Goal: Information Seeking & Learning: Check status

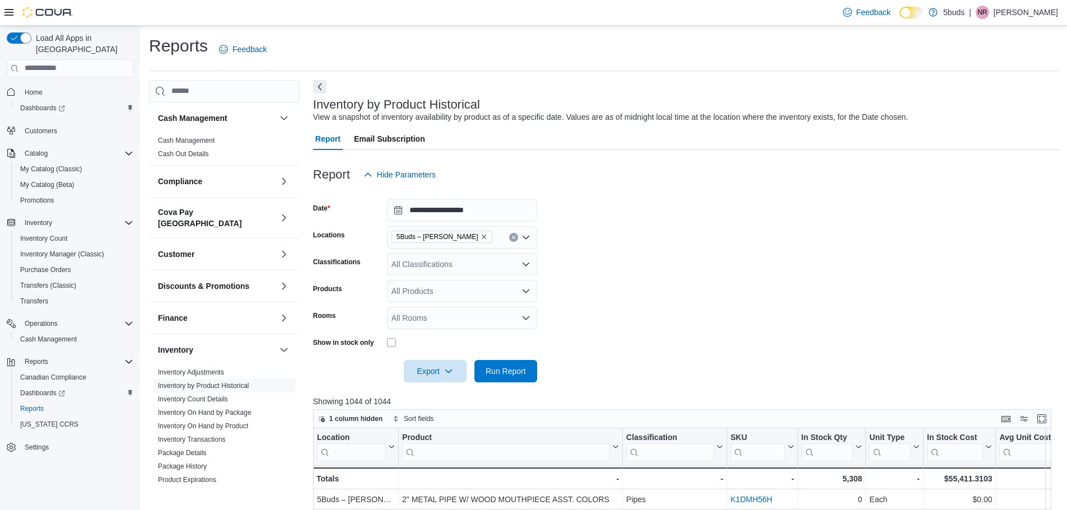
scroll to position [185, 0]
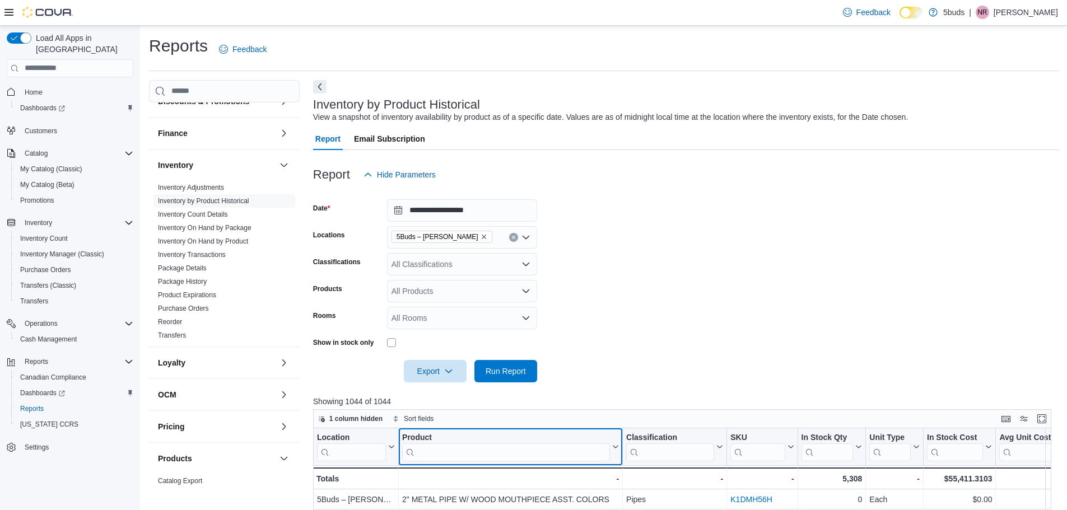
click at [504, 452] on input "search" at bounding box center [506, 452] width 208 height 18
click at [467, 455] on input "search" at bounding box center [506, 452] width 208 height 18
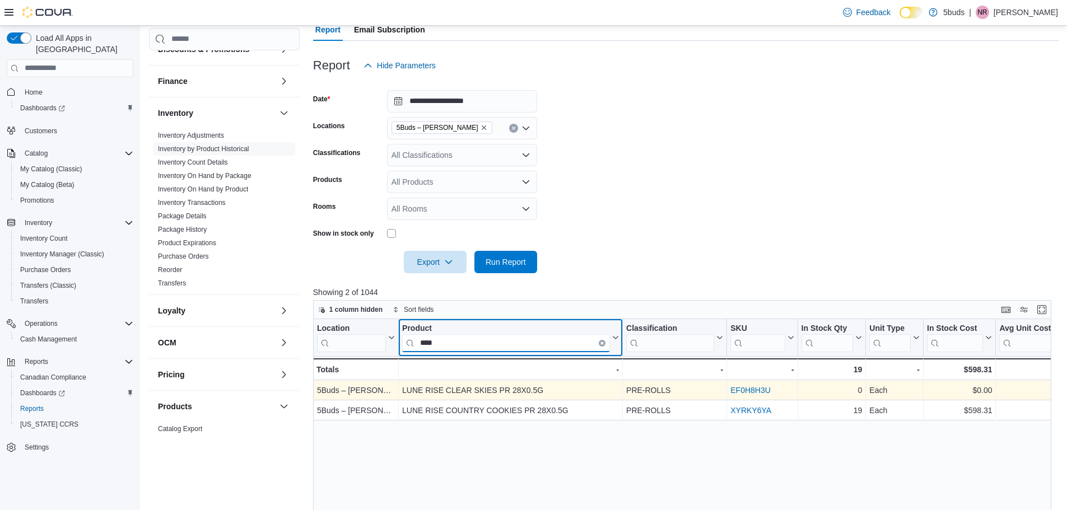
scroll to position [112, 0]
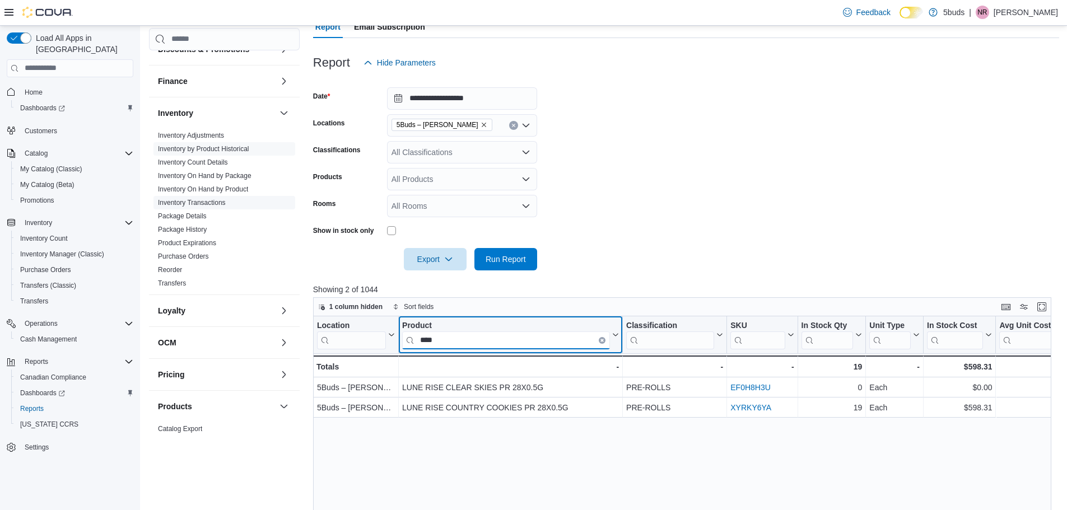
type input "****"
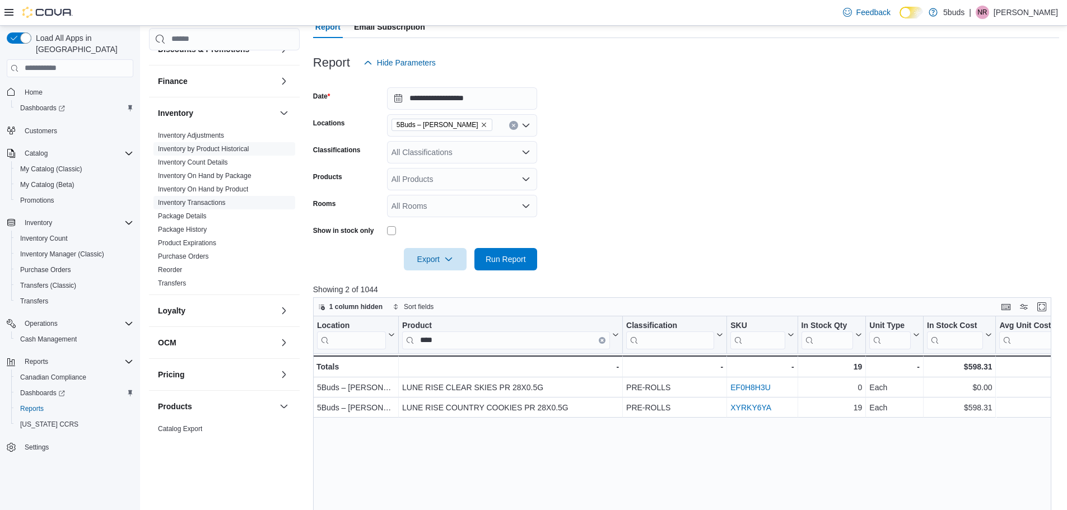
click at [208, 199] on link "Inventory Transactions" at bounding box center [192, 203] width 68 height 8
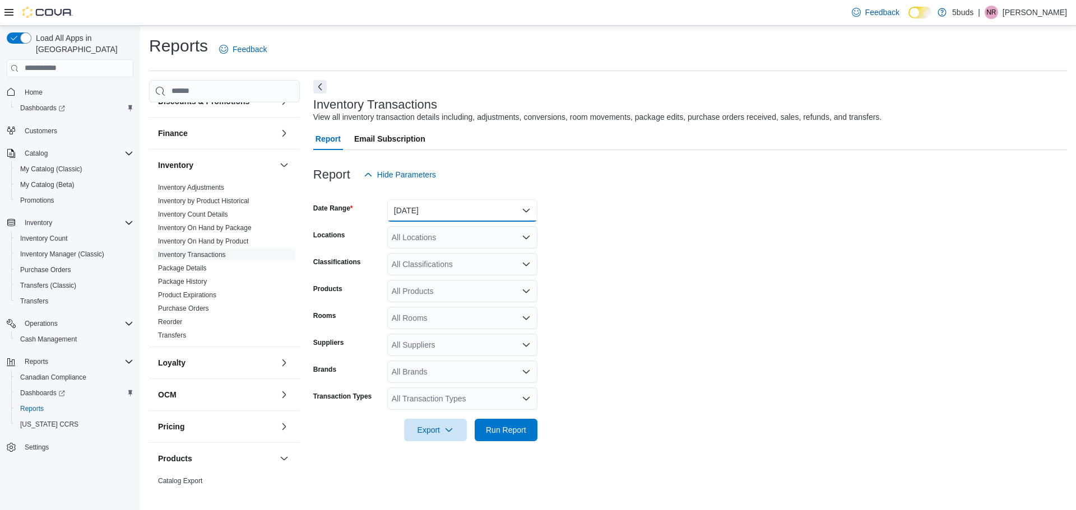
click at [524, 203] on button "[DATE]" at bounding box center [462, 210] width 150 height 22
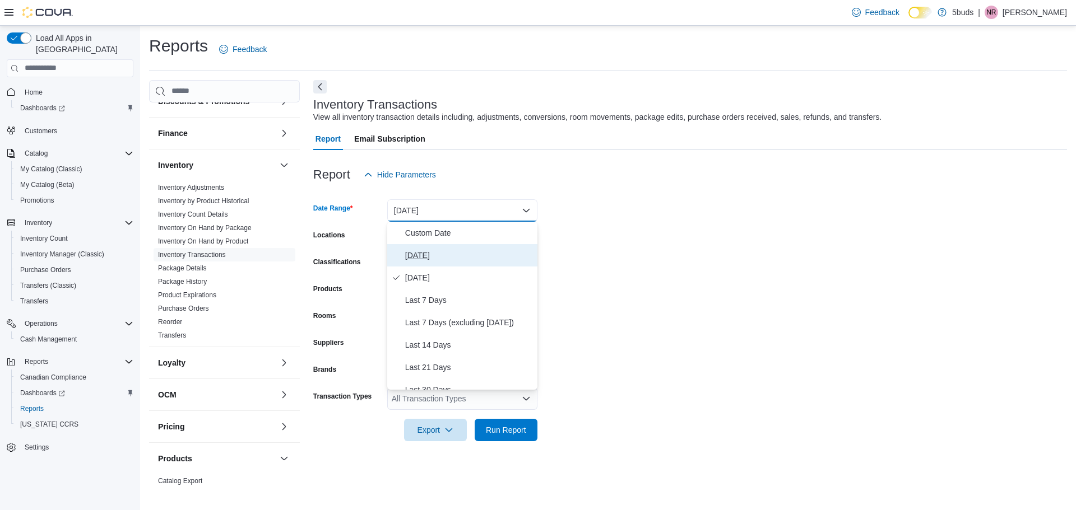
click at [472, 254] on span "[DATE]" at bounding box center [469, 255] width 128 height 13
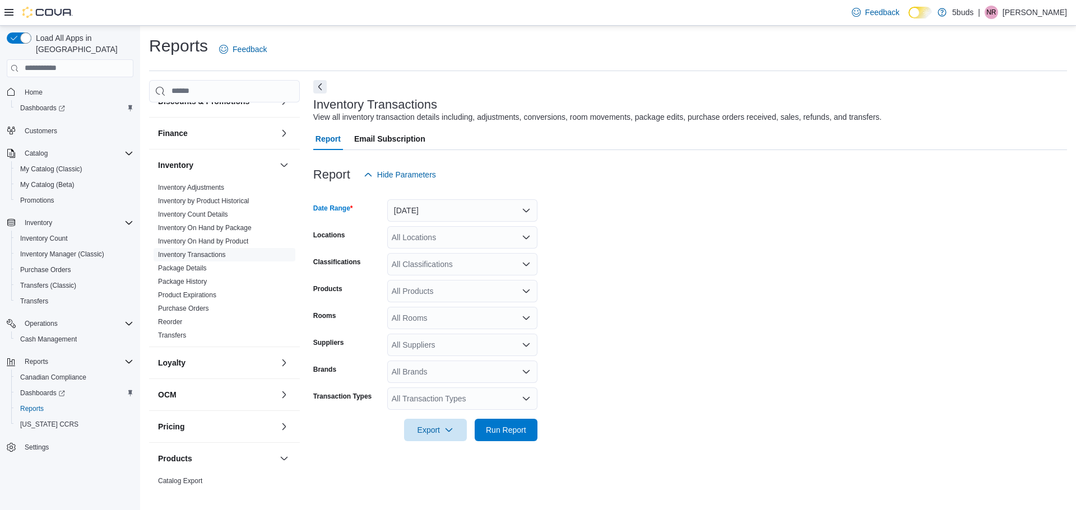
click at [523, 233] on icon "Open list of options" at bounding box center [526, 237] width 9 height 9
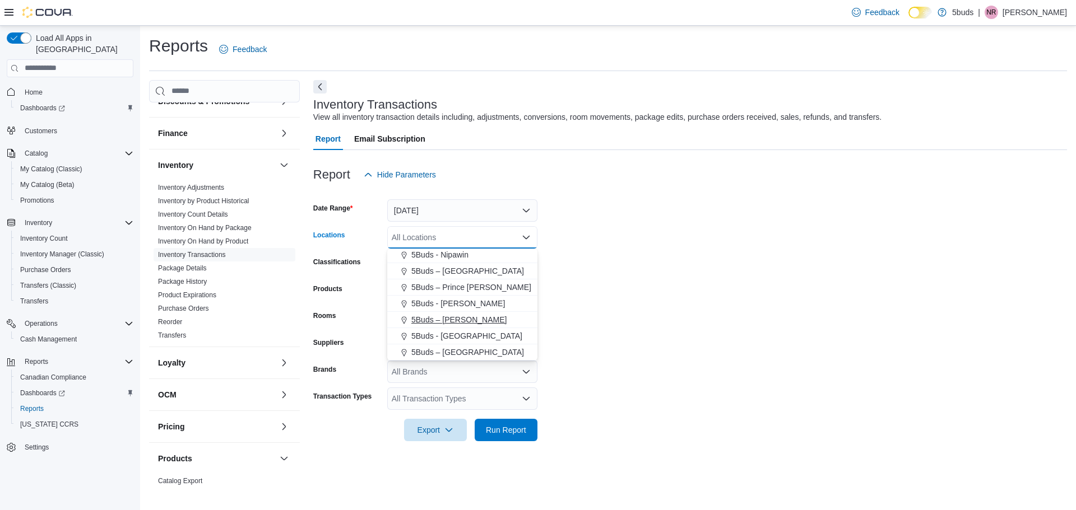
click at [473, 314] on button "5Buds – [PERSON_NAME]" at bounding box center [462, 320] width 150 height 16
click at [665, 306] on form "Date Range [DATE] Locations 5Buds – [PERSON_NAME] Combo box. Selected. 5Buds – …" at bounding box center [690, 314] width 754 height 256
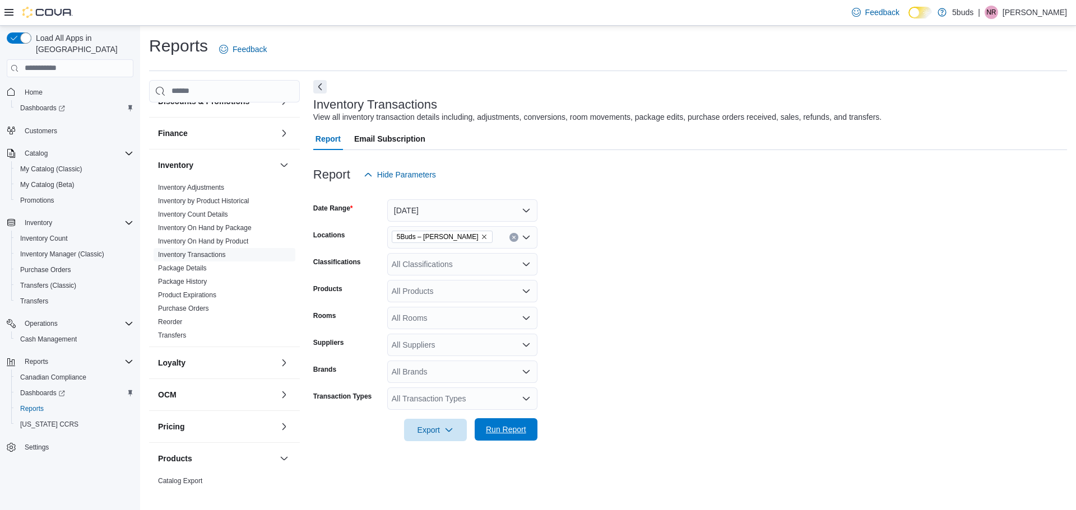
click at [499, 436] on span "Run Report" at bounding box center [505, 430] width 49 height 22
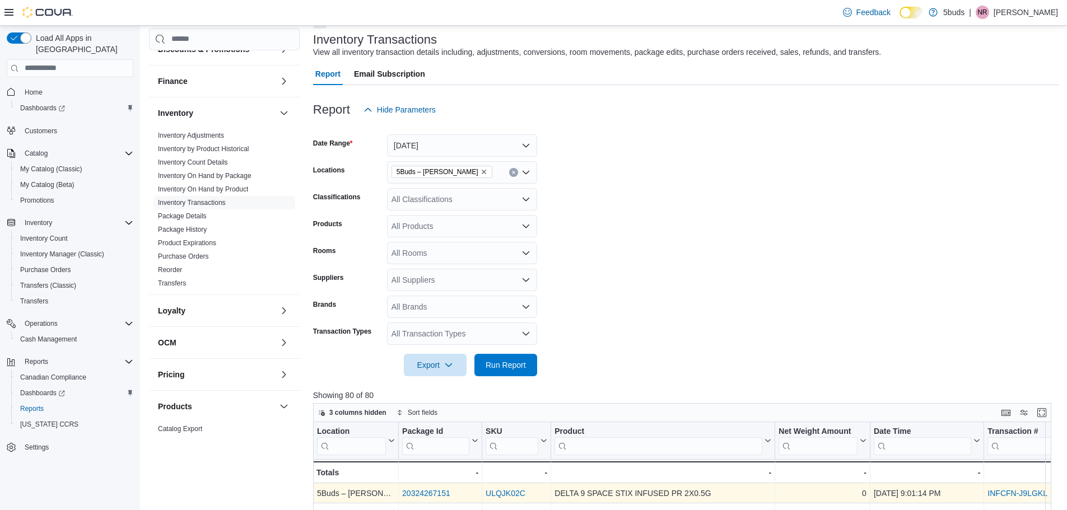
scroll to position [168, 0]
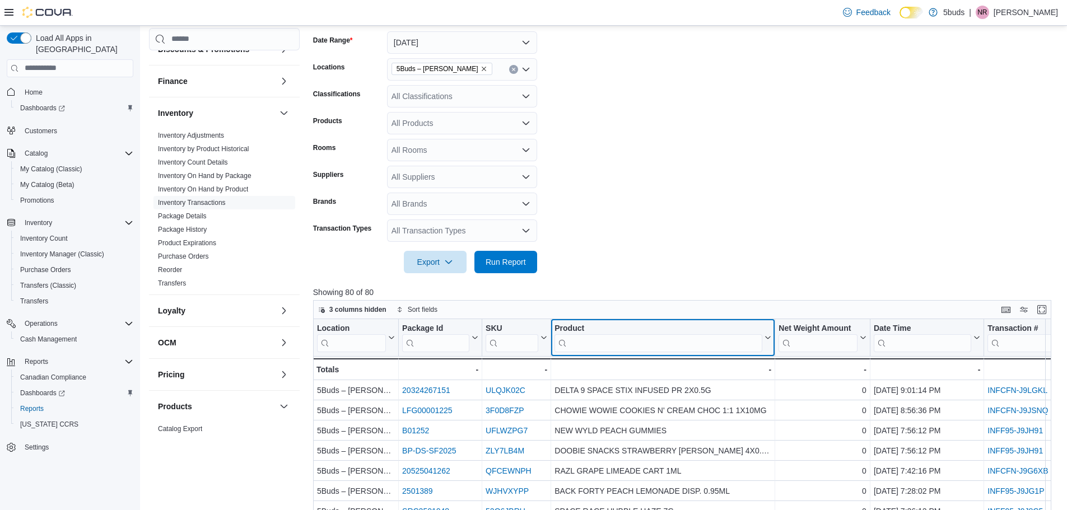
click at [609, 347] on input "search" at bounding box center [659, 343] width 208 height 18
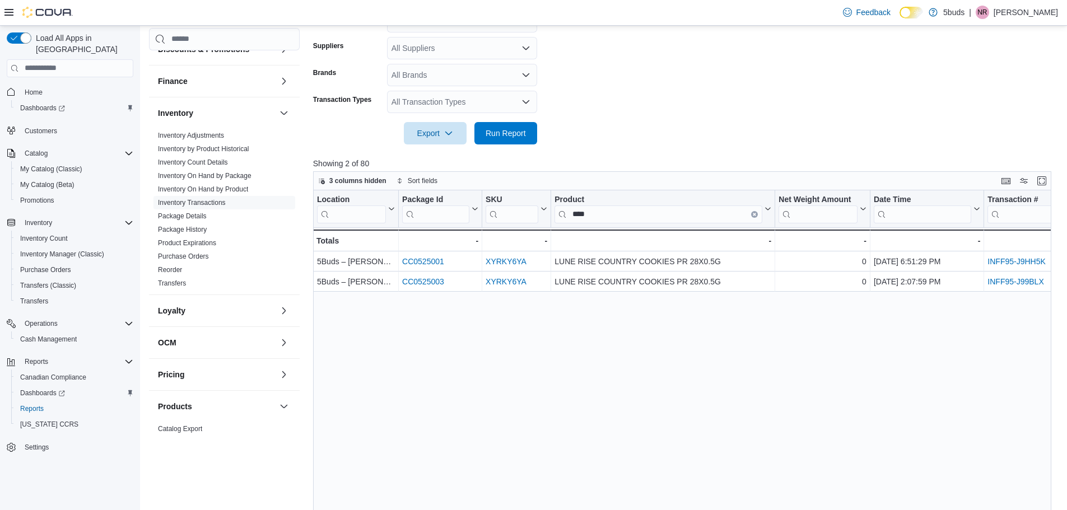
scroll to position [263, 0]
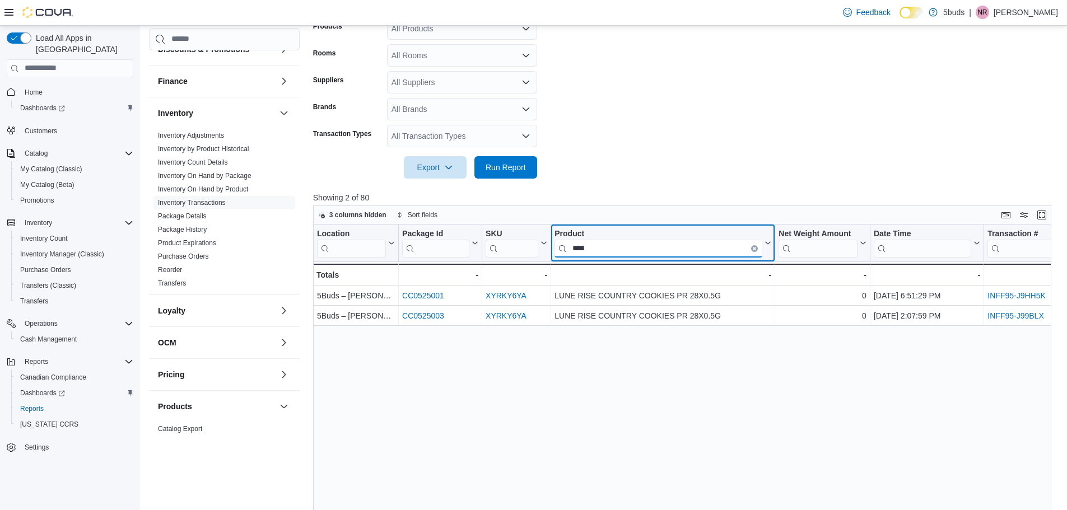
click at [647, 253] on input "****" at bounding box center [659, 248] width 208 height 18
type input "*"
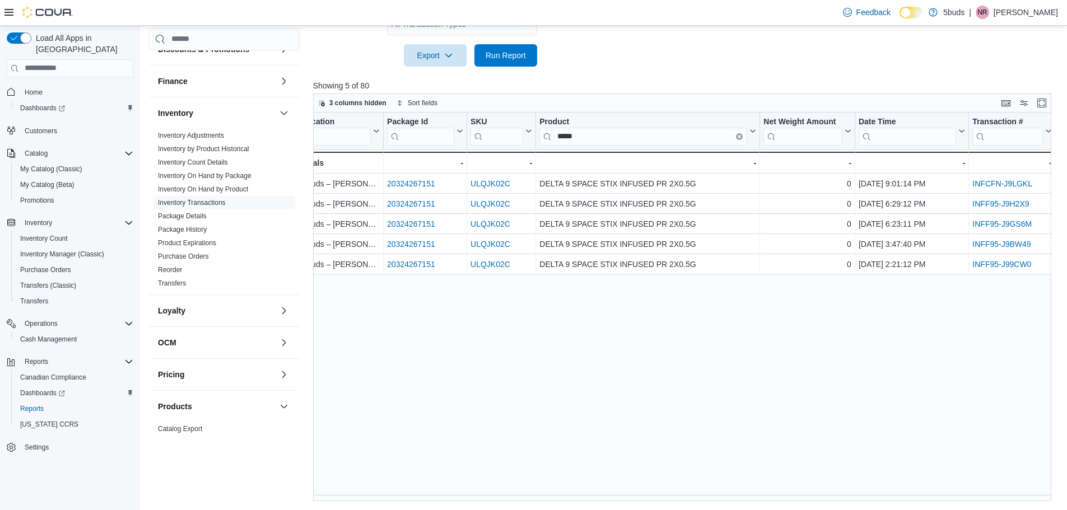
scroll to position [0, 0]
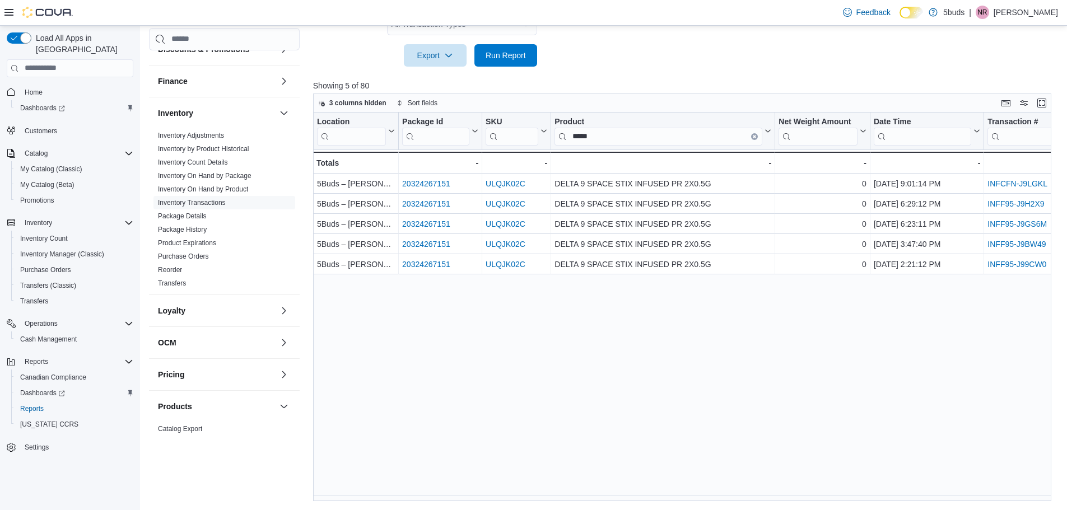
drag, startPoint x: 603, startPoint y: 494, endPoint x: 714, endPoint y: 507, distance: 111.6
click at [717, 507] on div "Reports Feedback Cash Management Cash Management Cash Out Details Compliance OC…" at bounding box center [604, 81] width 928 height 860
drag, startPoint x: 611, startPoint y: 495, endPoint x: 730, endPoint y: 505, distance: 119.8
click at [730, 505] on div "Reports Feedback Cash Management Cash Management Cash Out Details Compliance OC…" at bounding box center [604, 81] width 928 height 860
click at [658, 140] on input "*****" at bounding box center [659, 136] width 208 height 18
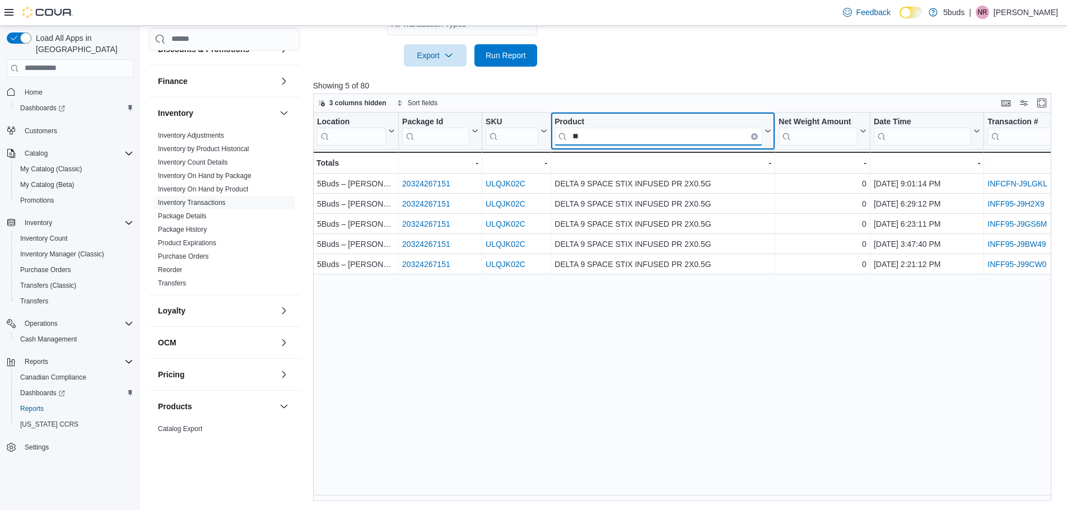
type input "*"
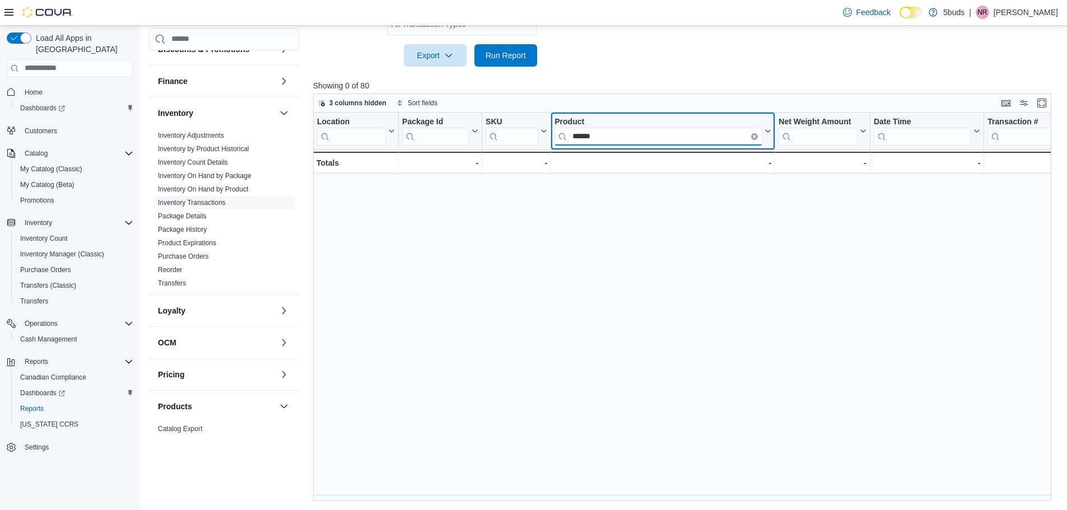
click at [651, 134] on input "******" at bounding box center [659, 136] width 208 height 18
type input "*"
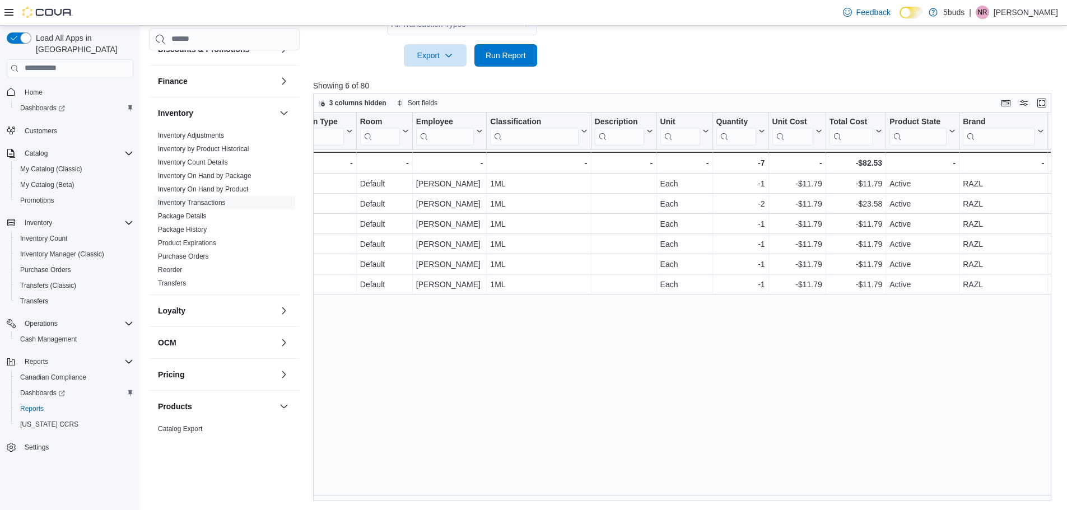
scroll to position [0, 806]
drag, startPoint x: 696, startPoint y: 496, endPoint x: 626, endPoint y: 489, distance: 69.8
click at [626, 489] on div "Location Click to view column header actions Package Id Click to view column he…" at bounding box center [686, 307] width 746 height 389
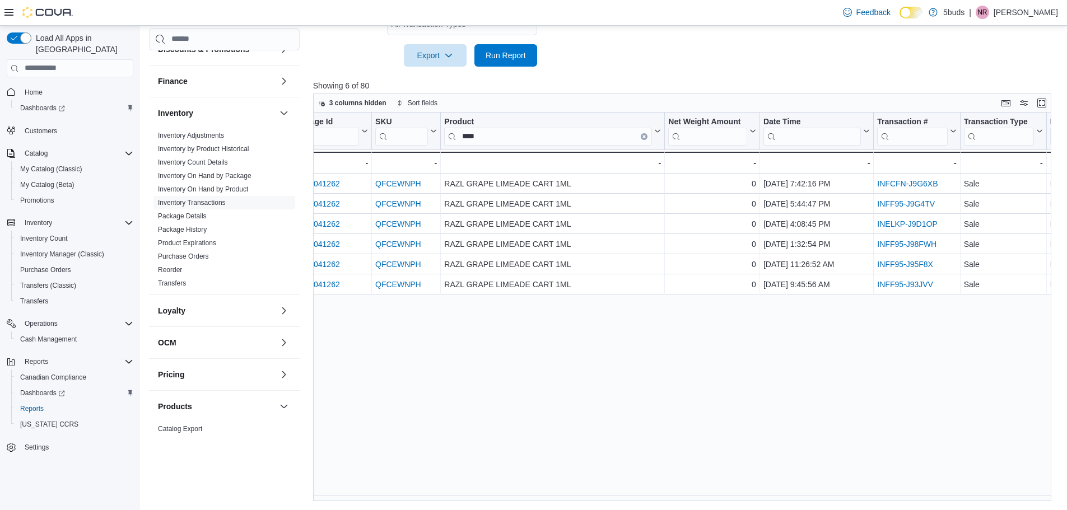
scroll to position [0, 0]
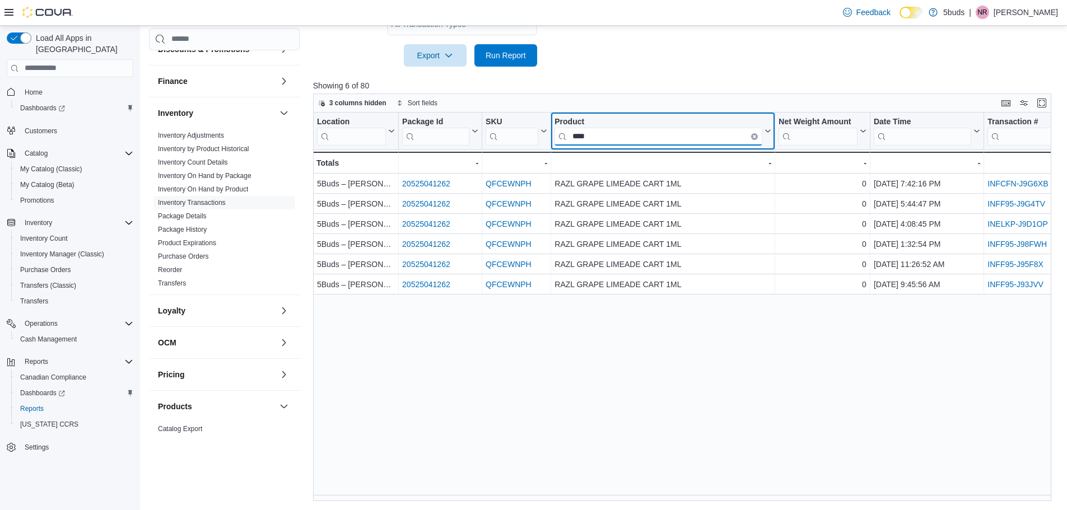
click at [656, 133] on input "****" at bounding box center [659, 136] width 208 height 18
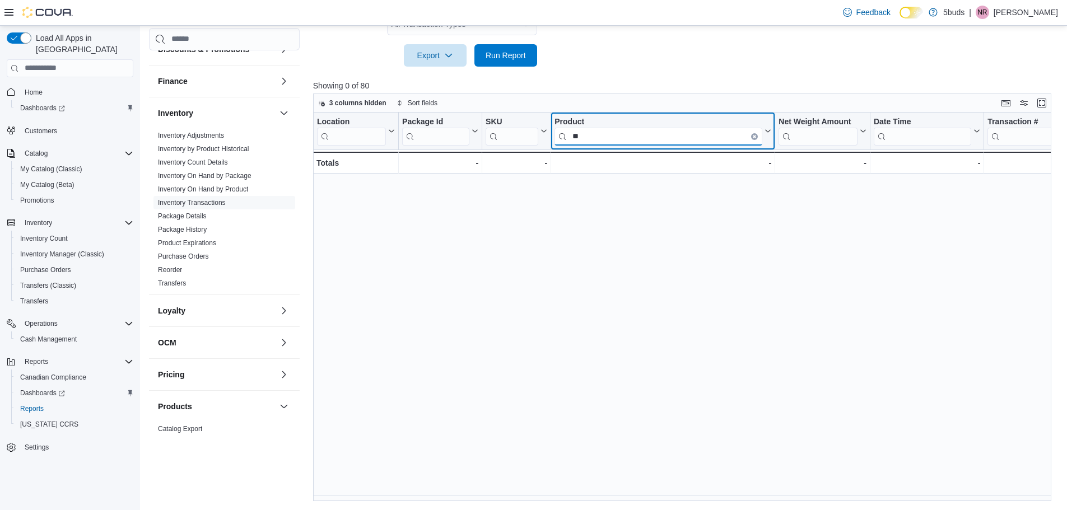
type input "*"
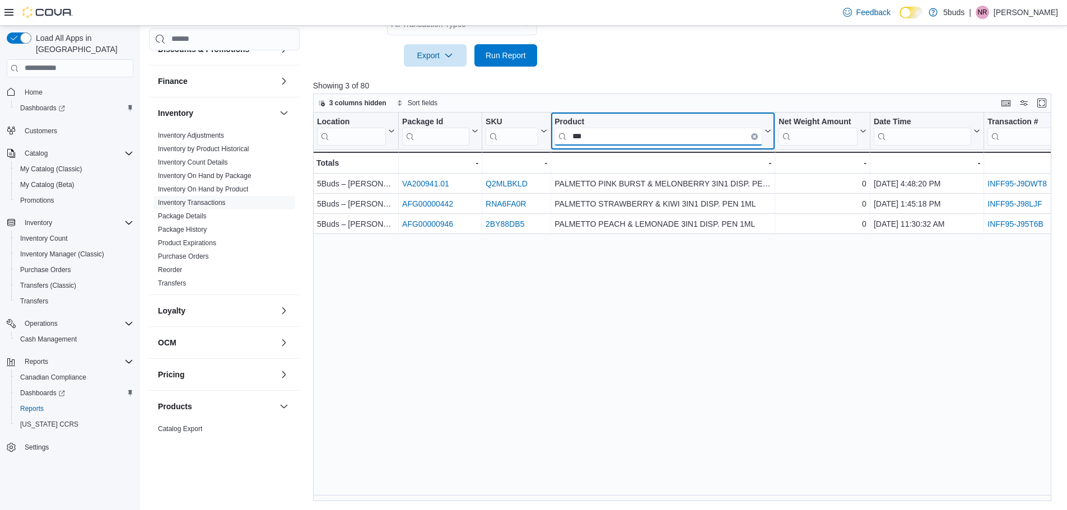
type input "***"
drag, startPoint x: 519, startPoint y: 495, endPoint x: 696, endPoint y: 512, distance: 178.4
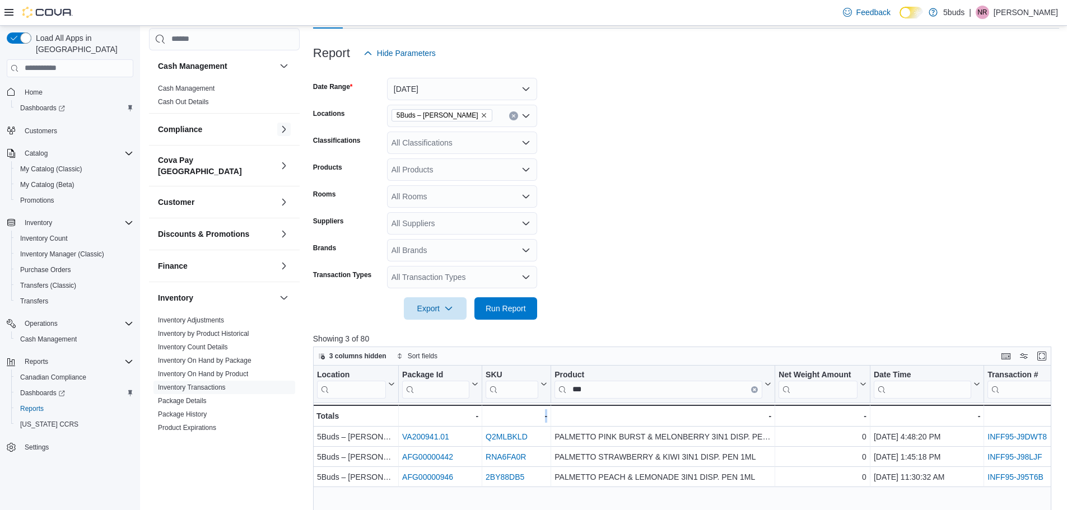
scroll to position [95, 0]
